Goal: Task Accomplishment & Management: Manage account settings

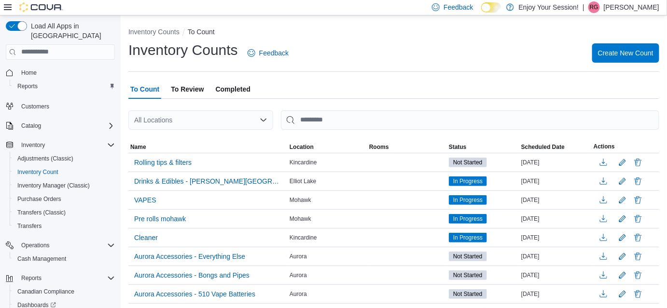
click at [643, 9] on p "Ryan Grieger" at bounding box center [632, 7] width 56 height 12
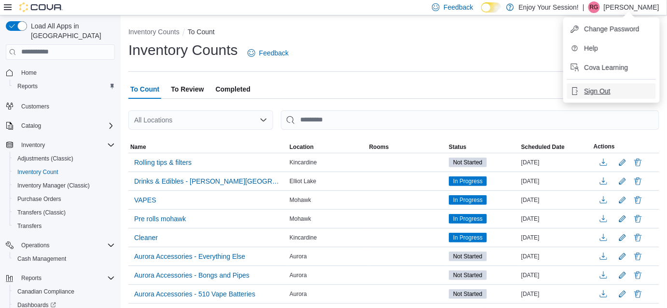
click at [595, 92] on span "Sign Out" at bounding box center [598, 91] width 26 height 10
